Goal: Task Accomplishment & Management: Use online tool/utility

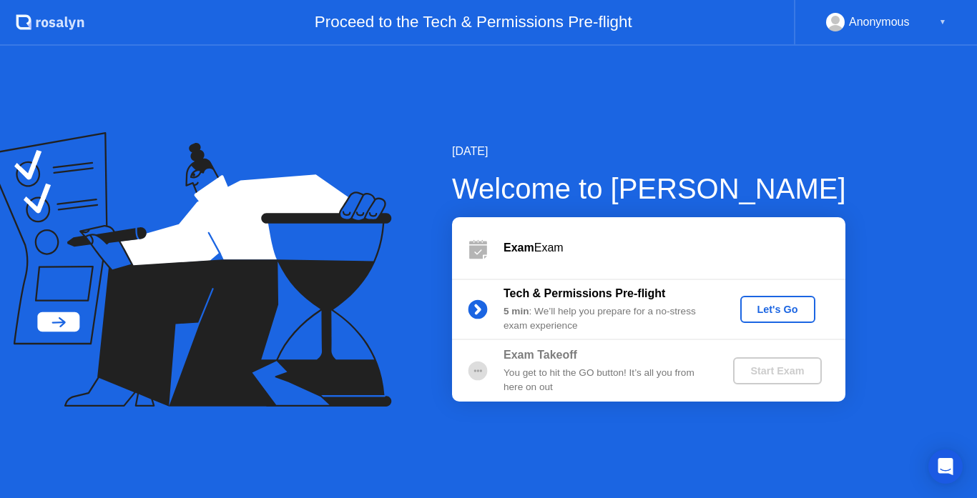
click at [780, 315] on div "Let's Go" at bounding box center [778, 309] width 64 height 11
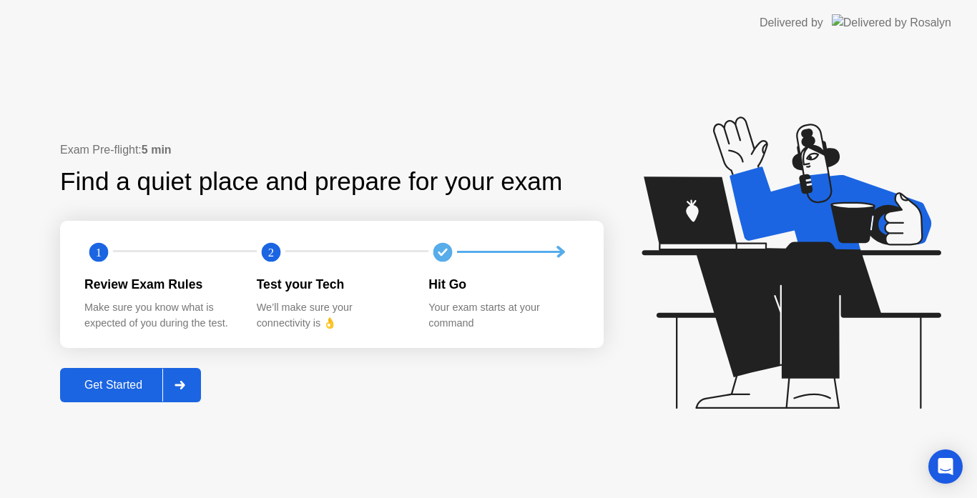
click at [124, 385] on div "Get Started" at bounding box center [113, 385] width 98 height 13
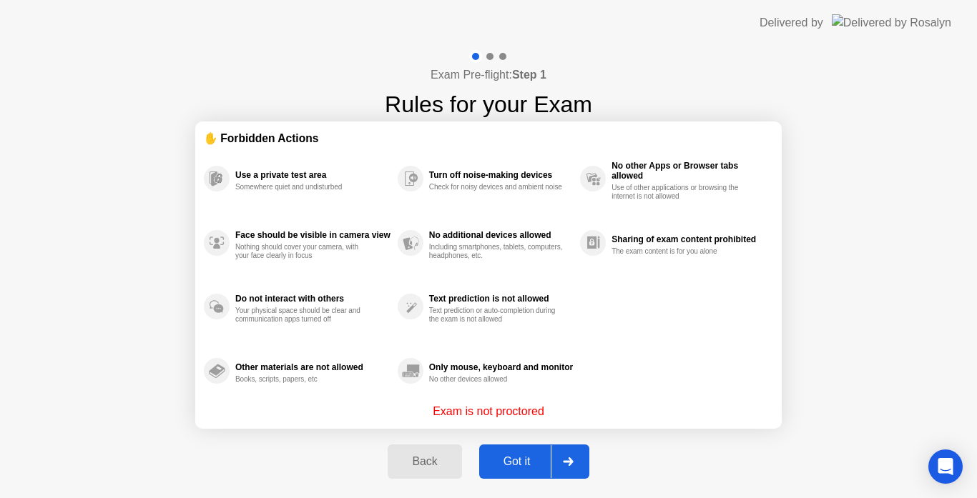
click at [518, 455] on div "Got it" at bounding box center [516, 461] width 67 height 13
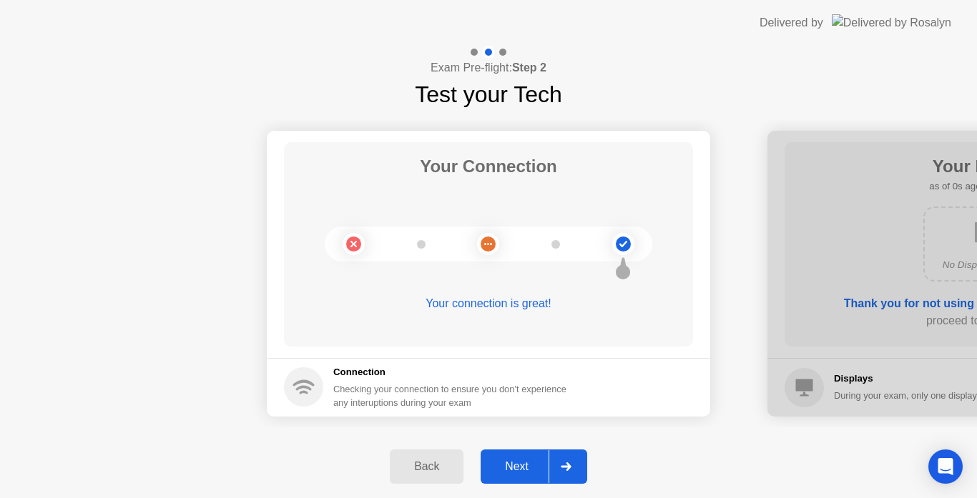
click at [520, 471] on div "Next" at bounding box center [517, 466] width 64 height 13
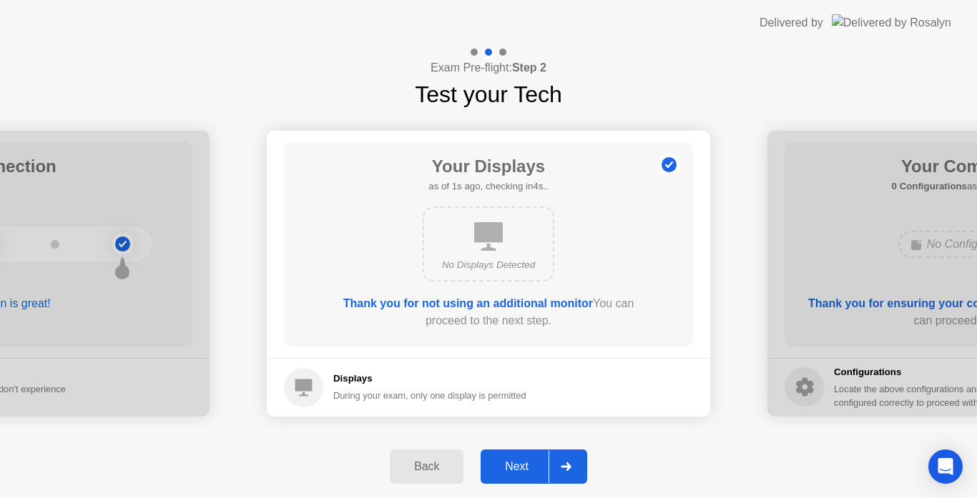
click at [520, 471] on div "Next" at bounding box center [517, 466] width 64 height 13
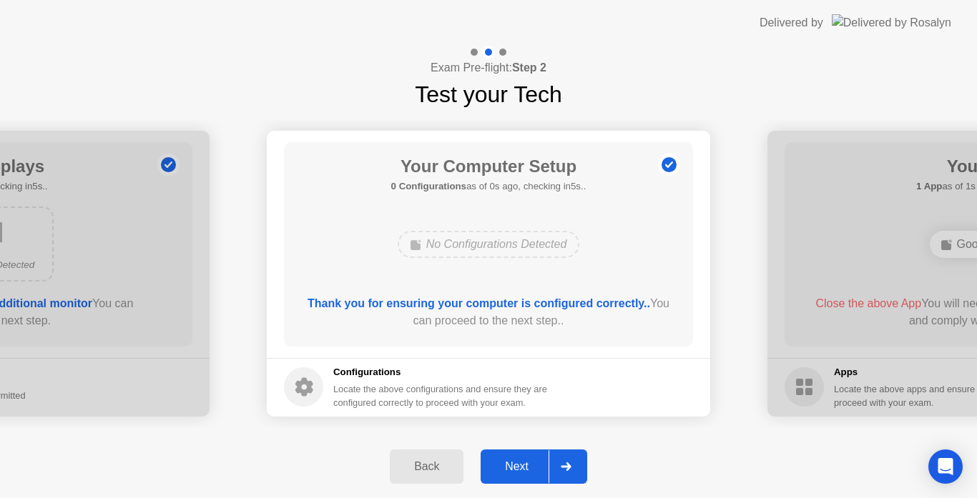
click at [520, 471] on div "Next" at bounding box center [517, 466] width 64 height 13
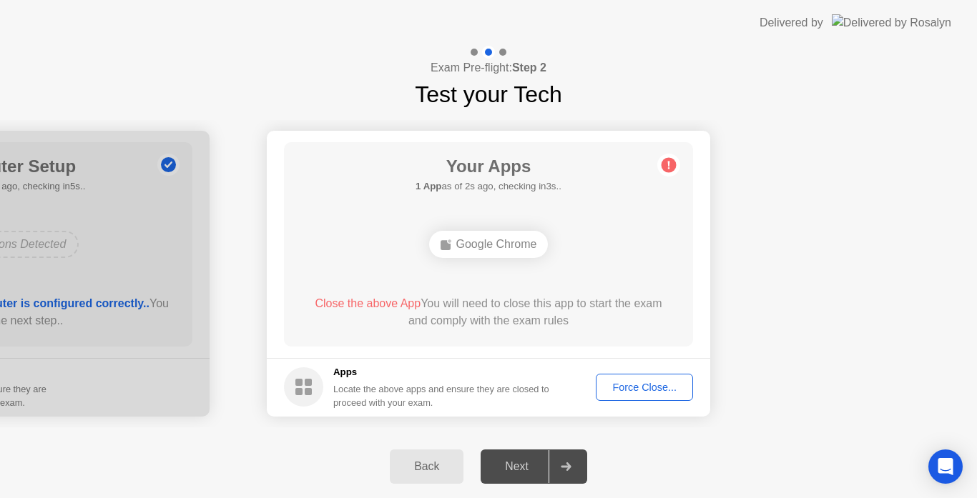
click at [631, 390] on div "Force Close..." at bounding box center [644, 387] width 87 height 11
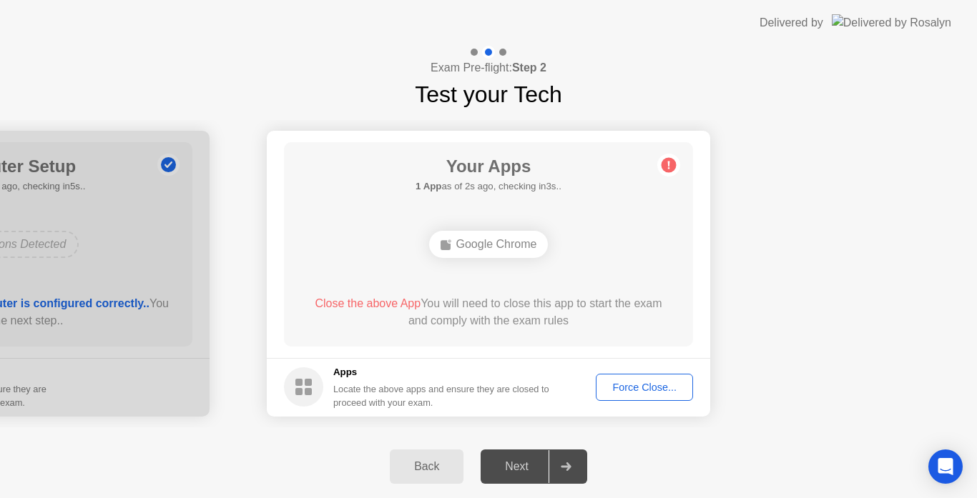
click at [636, 382] on div "Force Close..." at bounding box center [644, 387] width 87 height 11
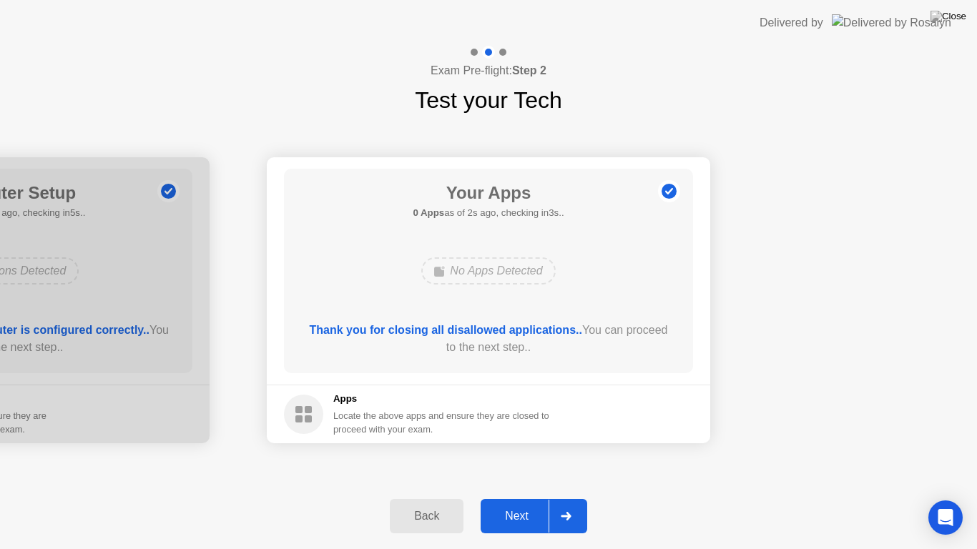
click at [509, 498] on div "Next" at bounding box center [517, 516] width 64 height 13
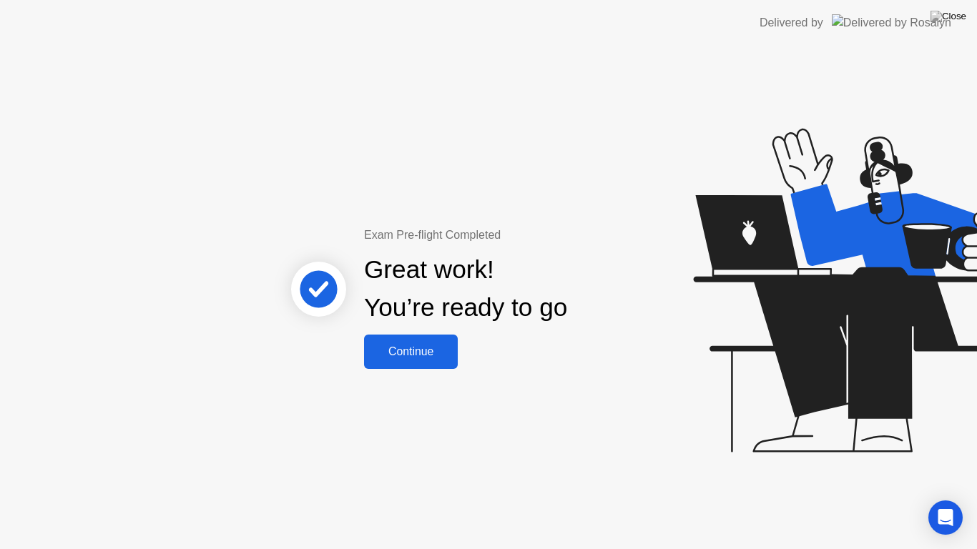
click at [405, 352] on div "Continue" at bounding box center [410, 351] width 85 height 13
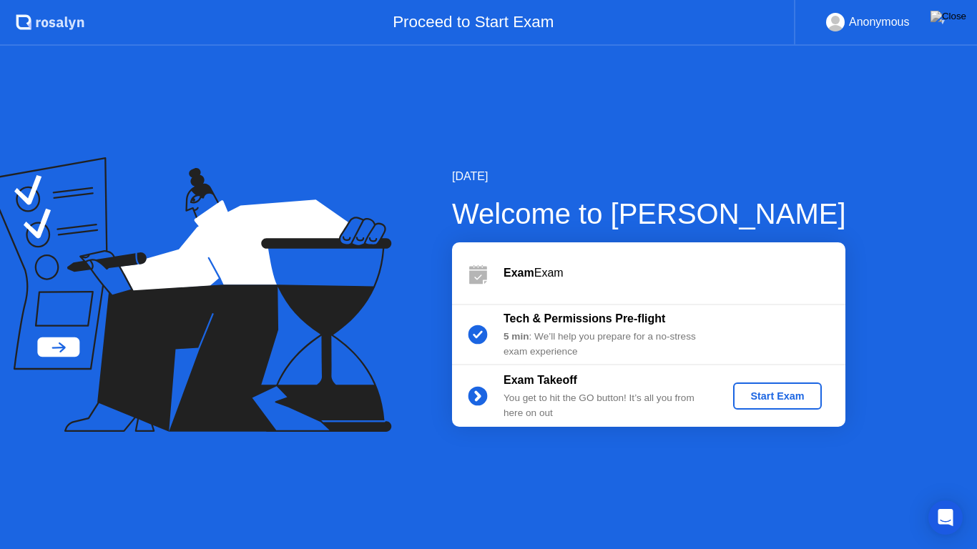
click at [787, 398] on div "Start Exam" at bounding box center [777, 395] width 77 height 11
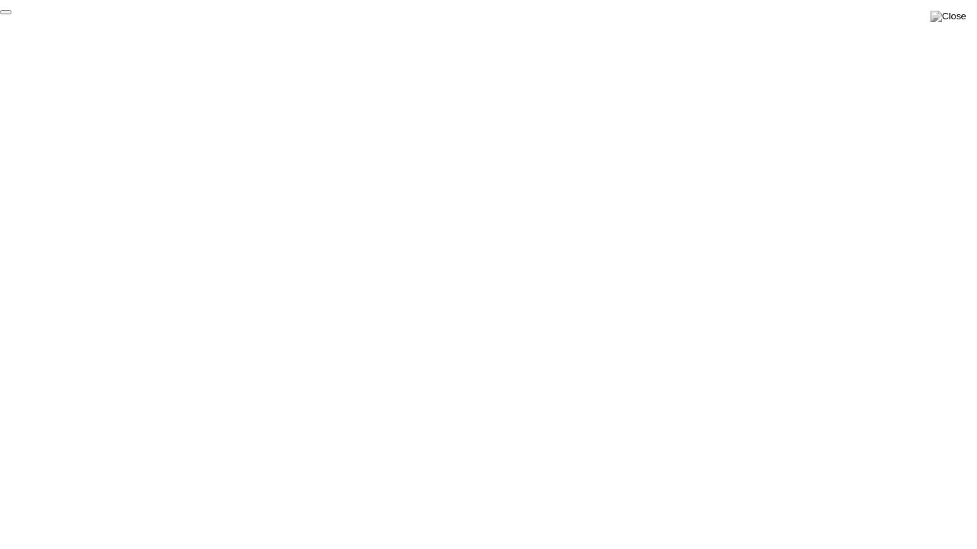
click div "End Proctoring Session"
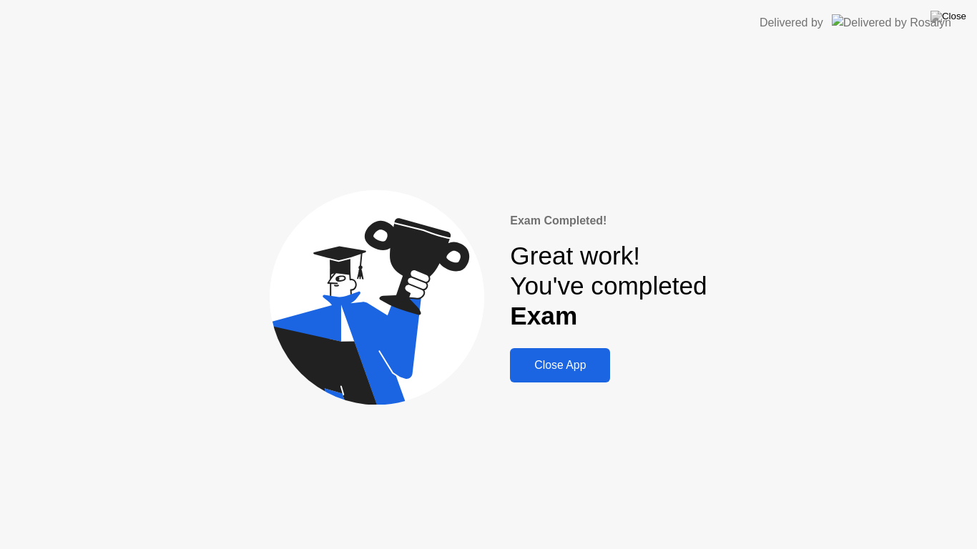
click at [475, 6] on header "Delivered by" at bounding box center [488, 23] width 977 height 46
click at [544, 360] on div "Close App" at bounding box center [560, 365] width 92 height 13
